Goal: Task Accomplishment & Management: Use online tool/utility

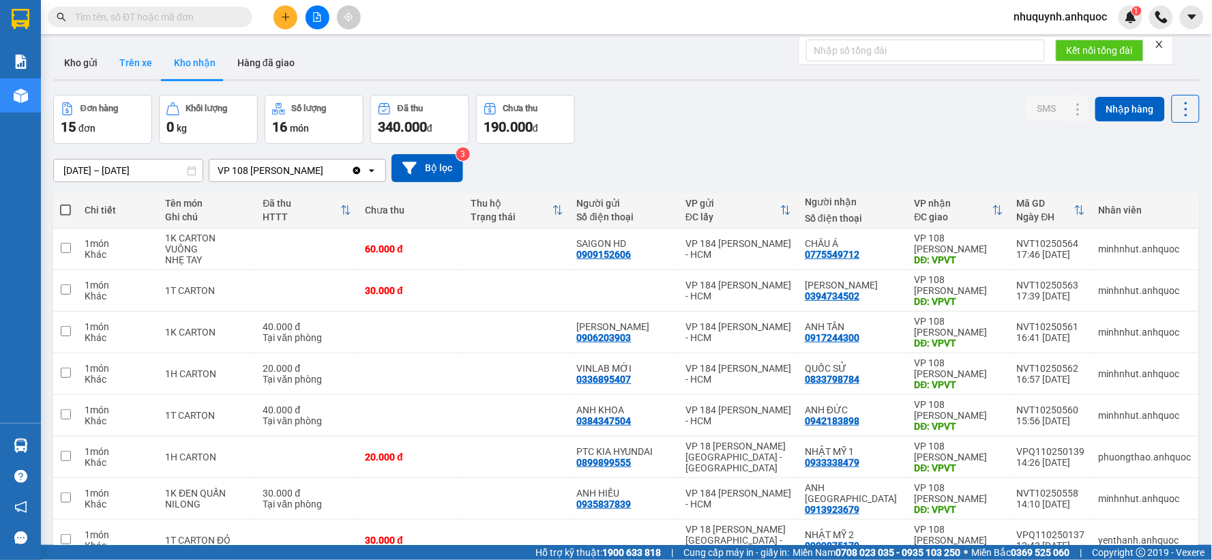
click at [152, 66] on div "Kho gửi Trên xe Kho nhận Hàng đã giao" at bounding box center [626, 64] width 1146 height 36
click at [152, 66] on button "Trên xe" at bounding box center [135, 62] width 55 height 33
type input "[DATE] – [DATE]"
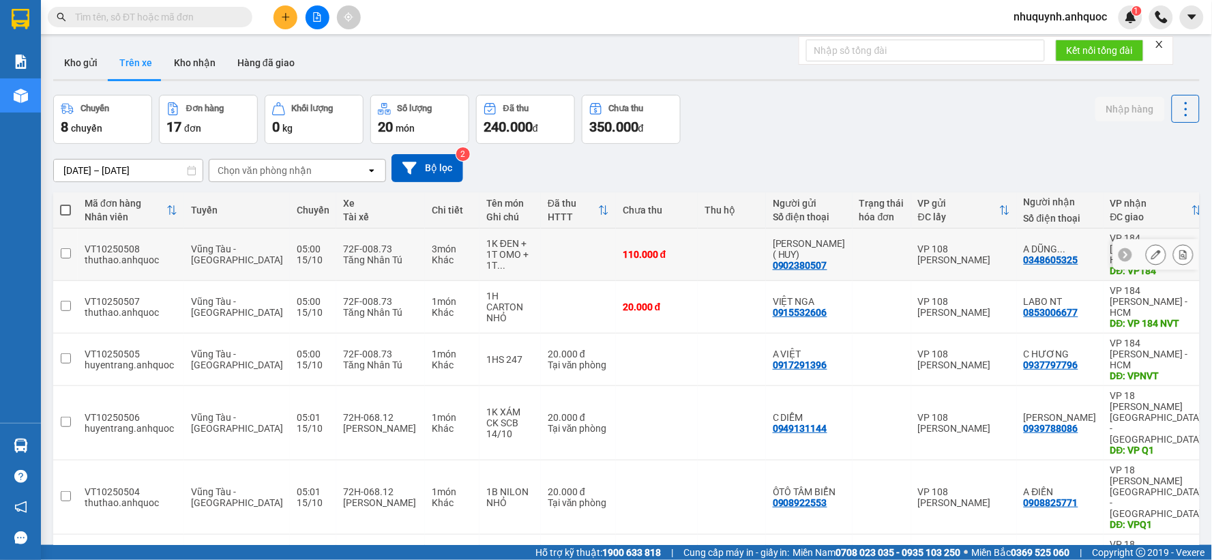
click at [1178, 252] on icon at bounding box center [1183, 255] width 10 height 10
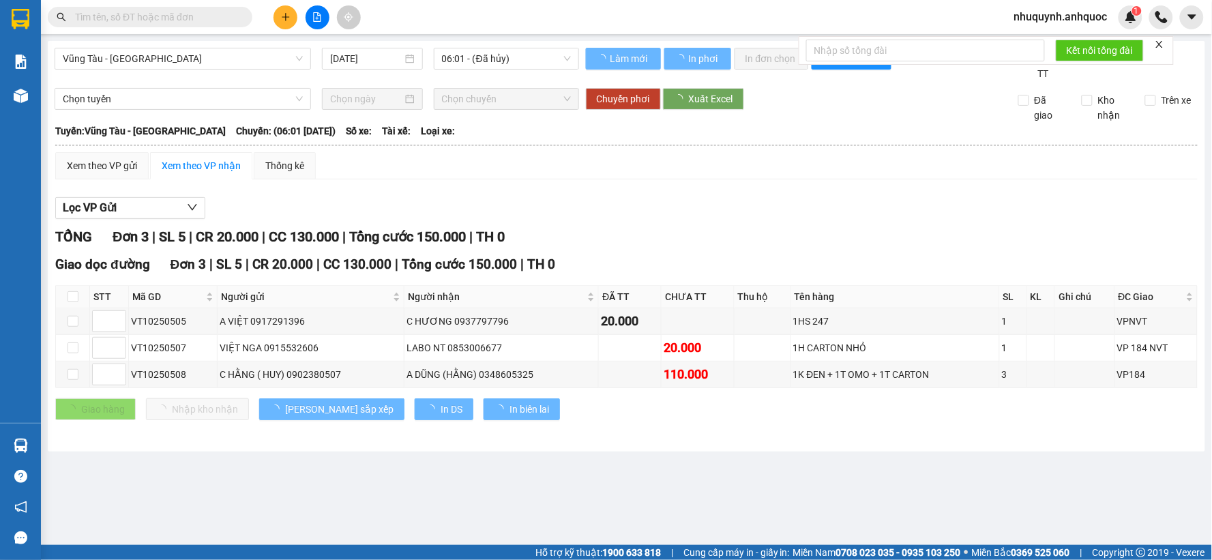
type input "[DATE]"
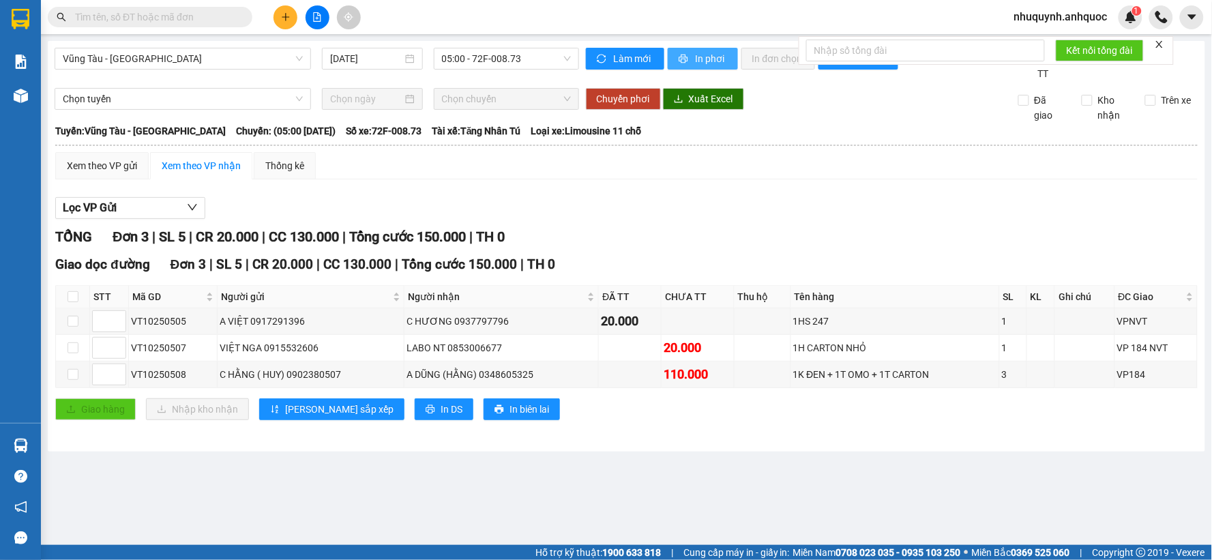
click at [714, 57] on span "In phơi" at bounding box center [710, 58] width 31 height 15
click at [147, 10] on input "text" at bounding box center [155, 17] width 161 height 15
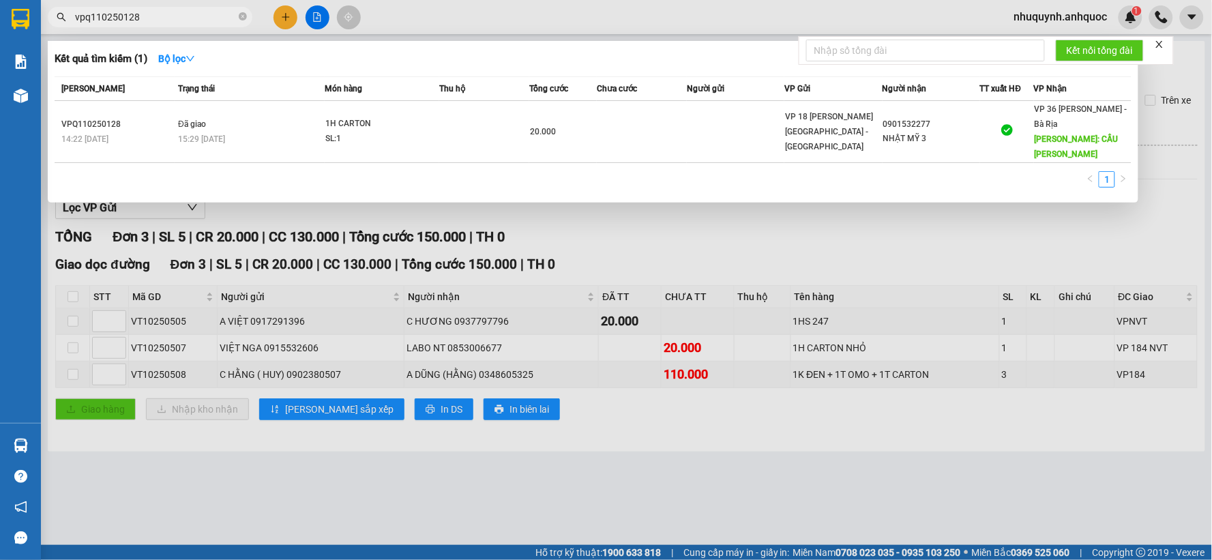
scroll to position [0, 1051]
type input "vpq110250128"
click at [689, 212] on div at bounding box center [606, 280] width 1212 height 560
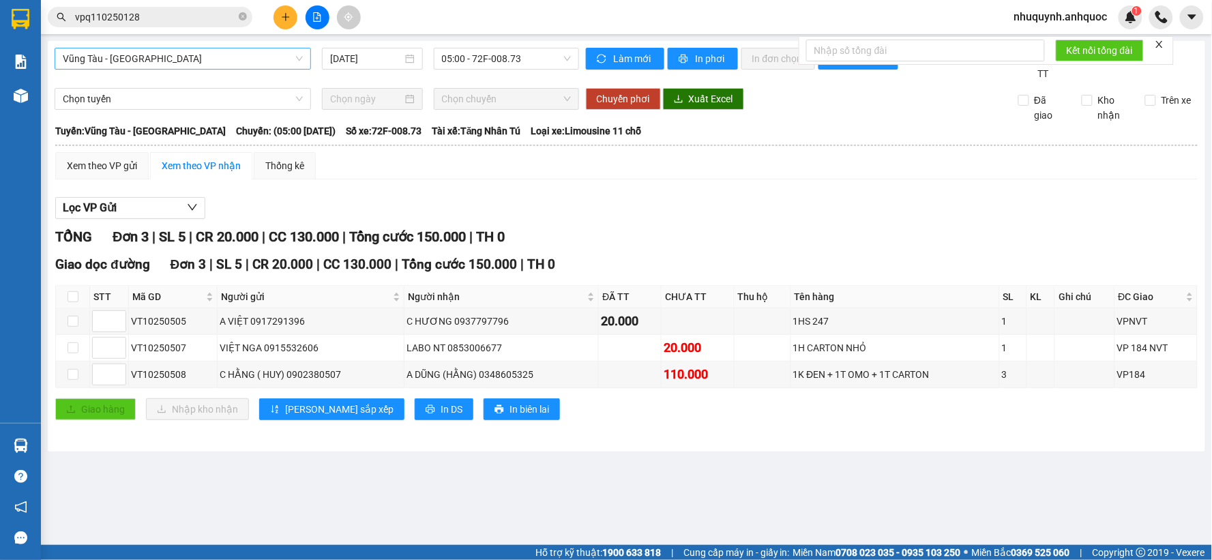
click at [254, 65] on span "Vũng Tàu - [GEOGRAPHIC_DATA]" at bounding box center [183, 58] width 240 height 20
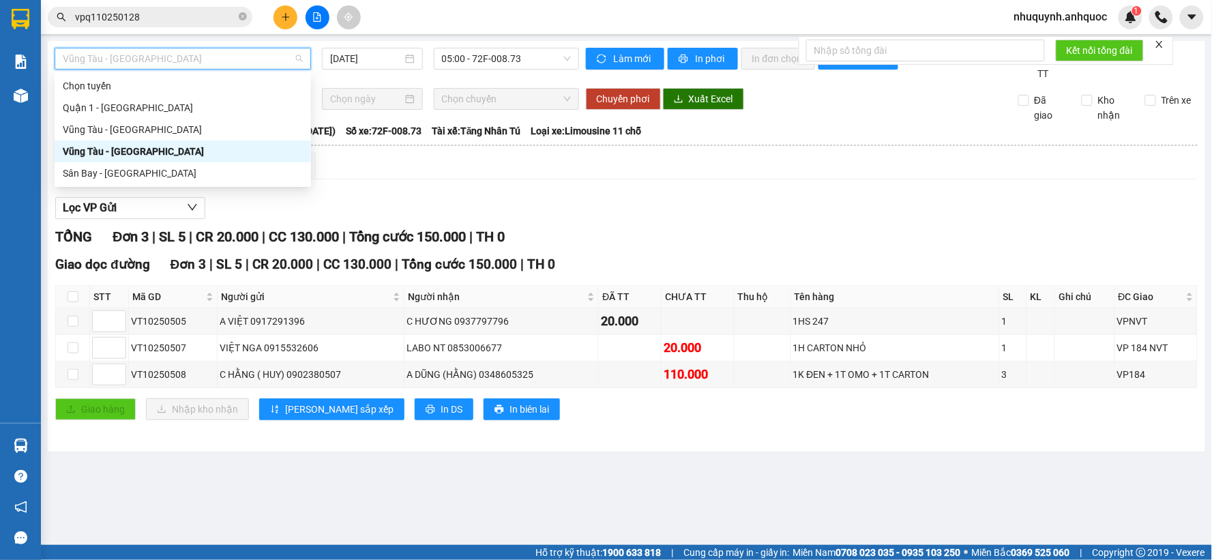
click at [153, 153] on div "Vũng Tàu - [GEOGRAPHIC_DATA]" at bounding box center [183, 151] width 240 height 15
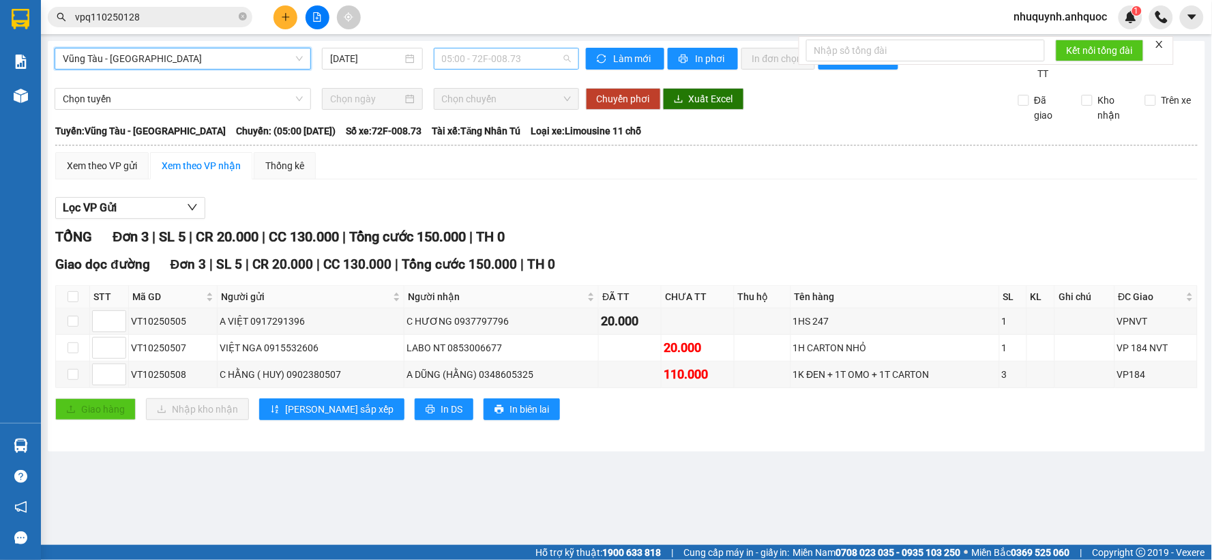
click at [537, 51] on span "05:00 - 72F-008.73" at bounding box center [506, 58] width 129 height 20
click at [825, 160] on div "Xem theo VP gửi Xem theo VP nhận Thống kê" at bounding box center [626, 165] width 1142 height 27
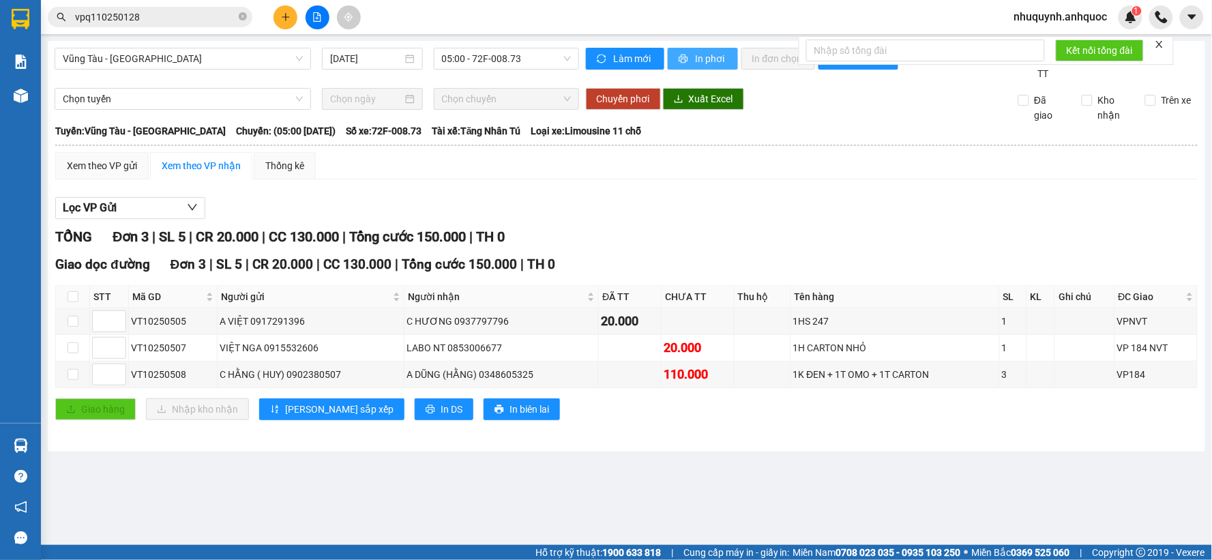
click at [706, 60] on span "In phơi" at bounding box center [710, 58] width 31 height 15
click at [199, 72] on div "Vũng Tàu - [GEOGRAPHIC_DATA] [DATE] 05:00 - 72F-008.73" at bounding box center [317, 64] width 524 height 33
click at [203, 64] on span "Vũng Tàu - [GEOGRAPHIC_DATA]" at bounding box center [183, 58] width 240 height 20
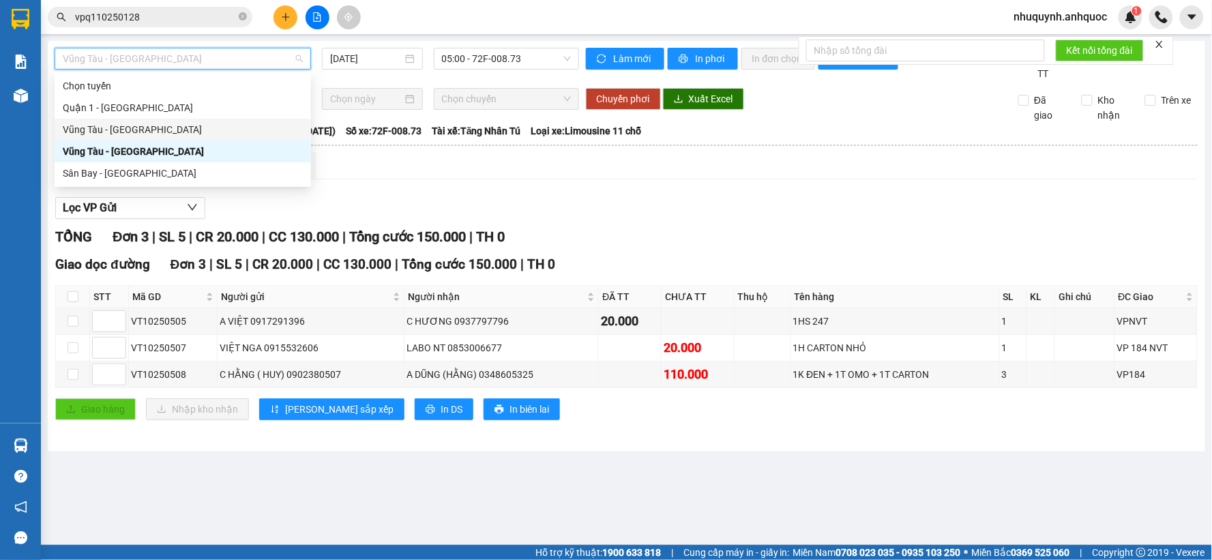
click at [146, 126] on div "Vũng Tàu - [GEOGRAPHIC_DATA]" at bounding box center [183, 129] width 240 height 15
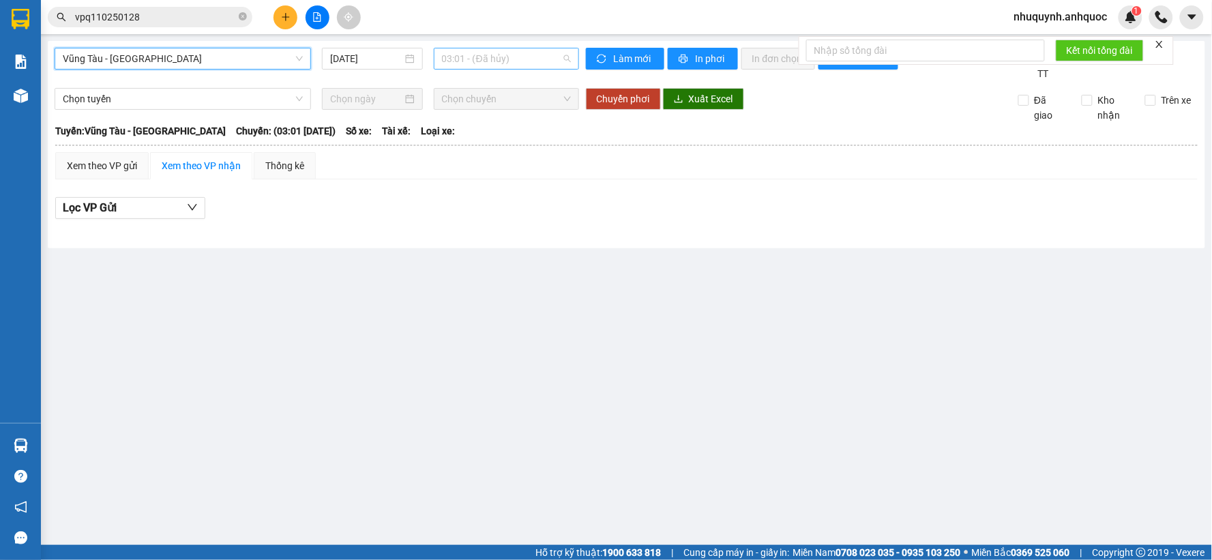
click at [522, 52] on span "03:01 - (Đã hủy)" at bounding box center [506, 58] width 129 height 20
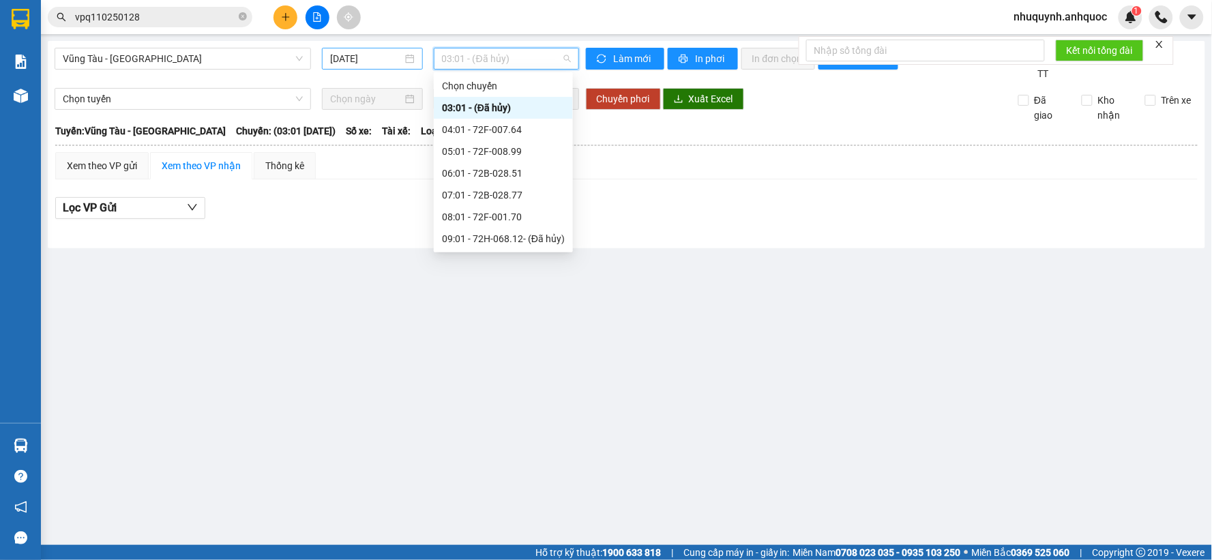
click at [389, 57] on input "[DATE]" at bounding box center [366, 58] width 72 height 15
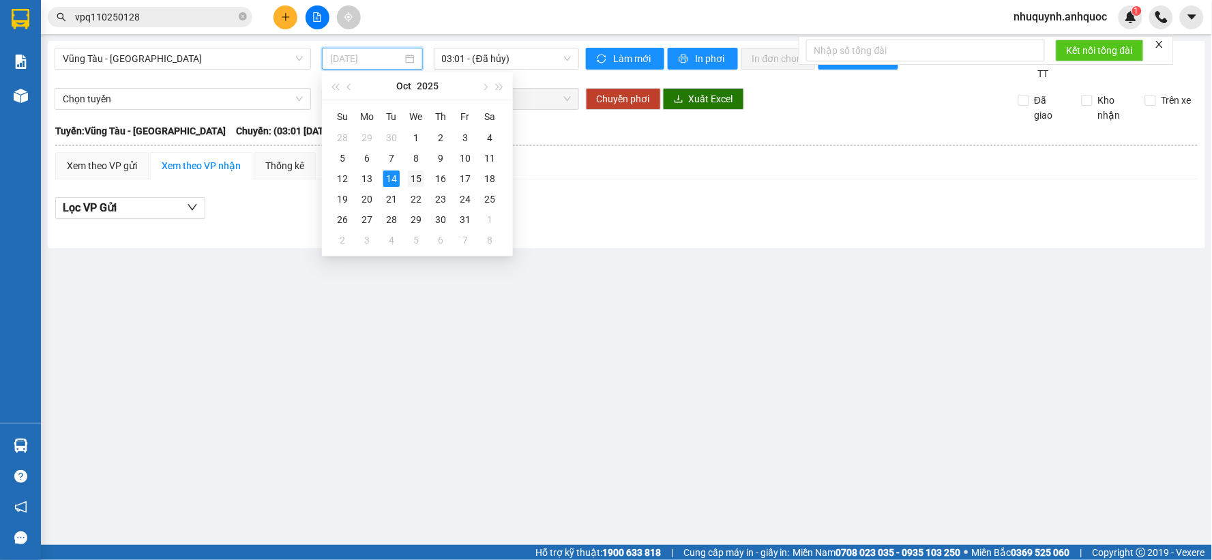
click at [420, 181] on div "15" at bounding box center [416, 178] width 16 height 16
type input "[DATE]"
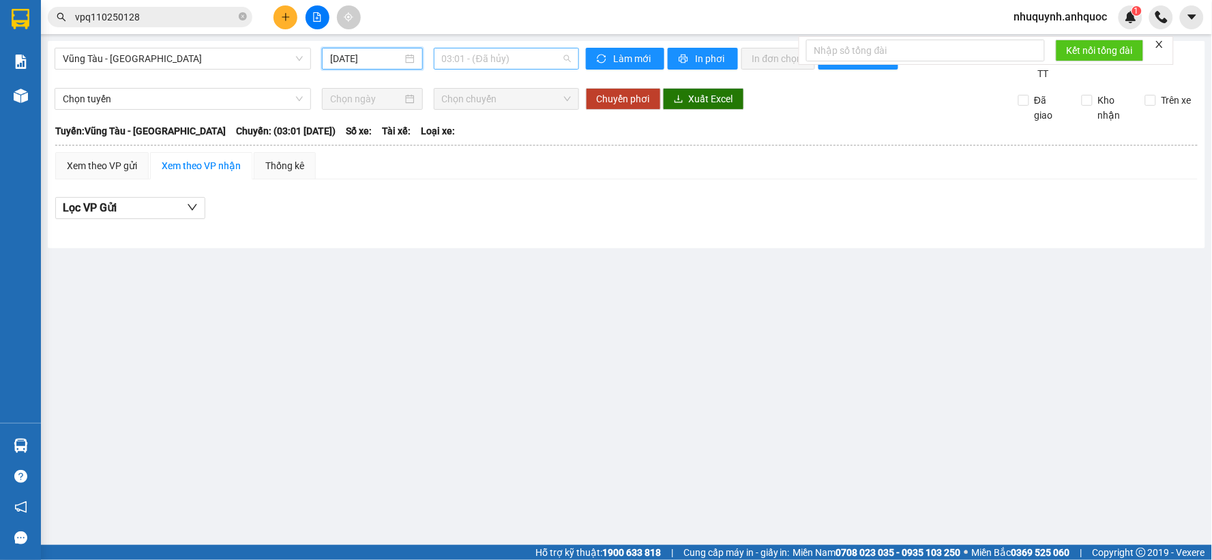
click at [535, 59] on span "03:01 - (Đã hủy)" at bounding box center [506, 58] width 129 height 20
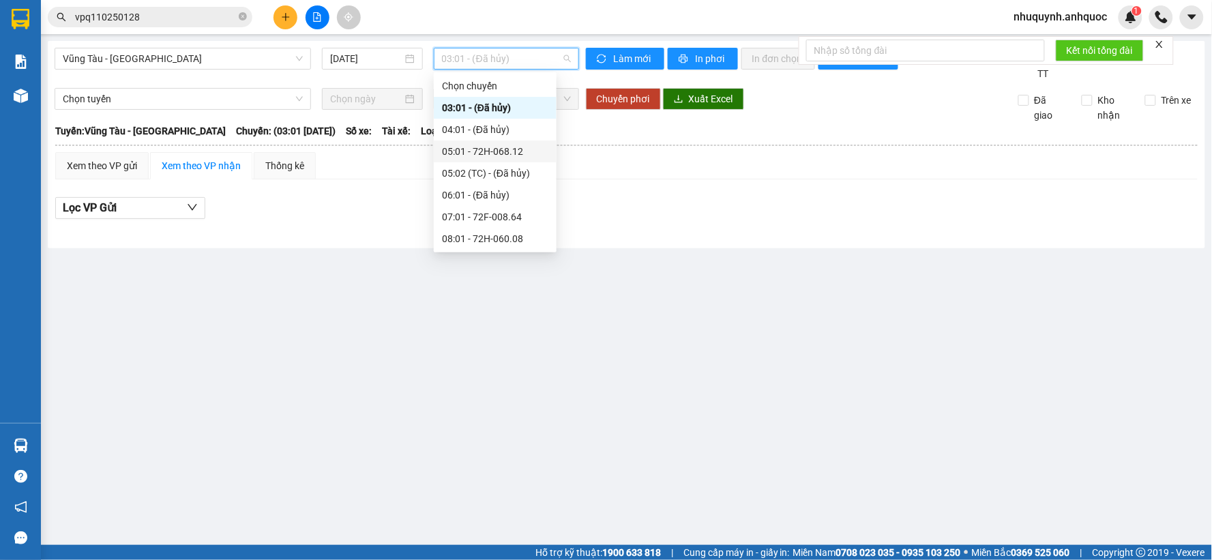
click at [447, 149] on div "05:01 - 72H-068.12" at bounding box center [495, 151] width 106 height 15
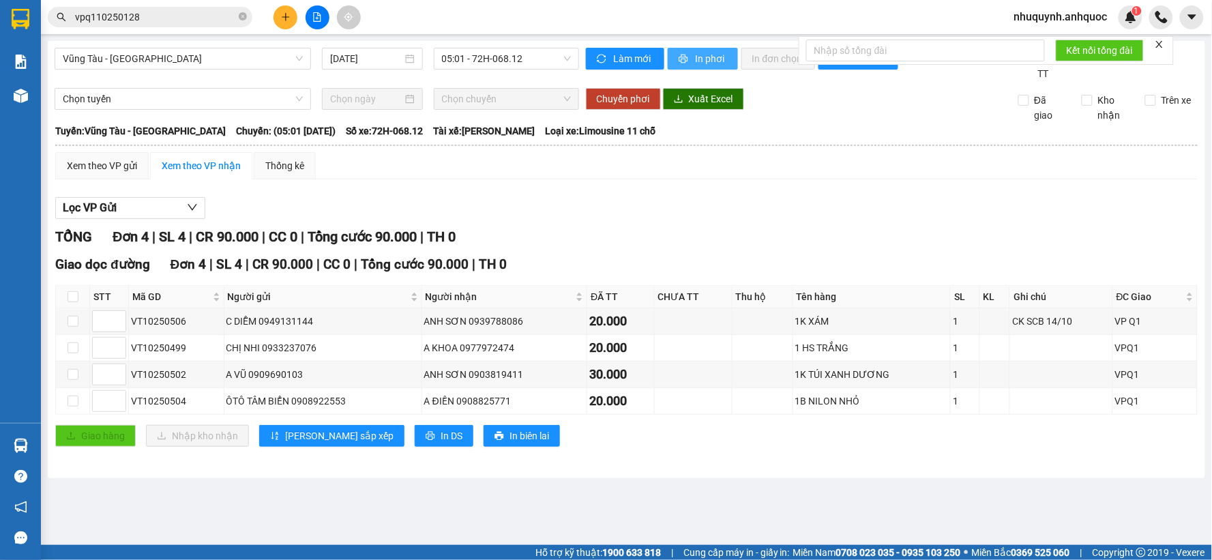
click at [716, 49] on button "In phơi" at bounding box center [702, 59] width 70 height 22
